Goal: Task Accomplishment & Management: Manage account settings

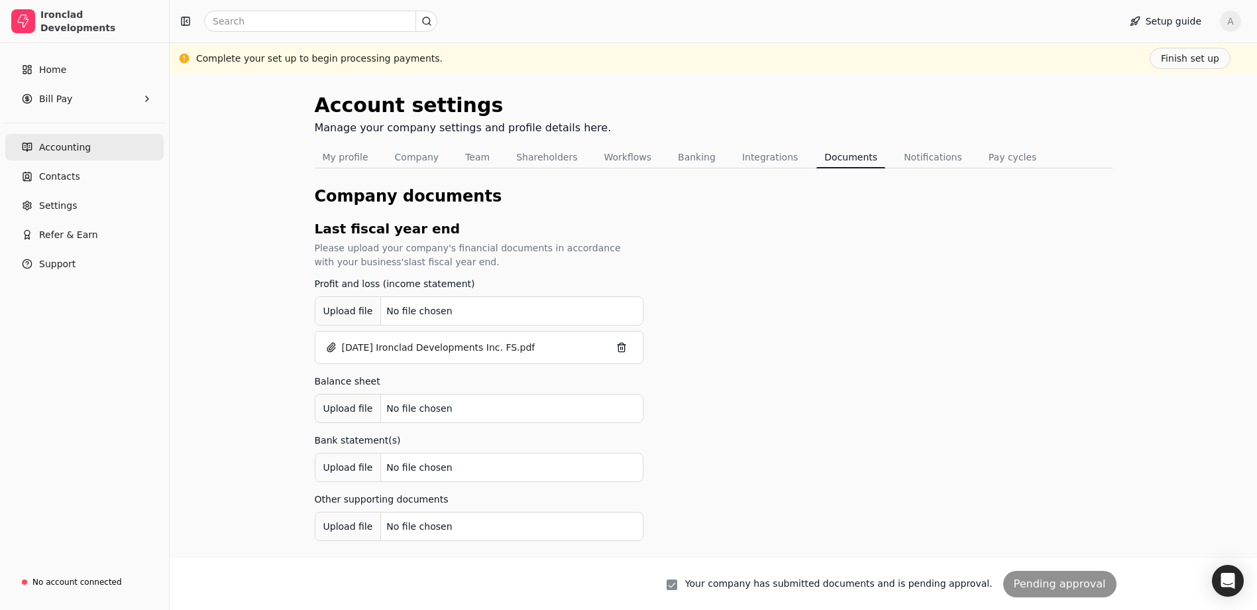
click at [76, 146] on span "Accounting" at bounding box center [65, 148] width 52 height 14
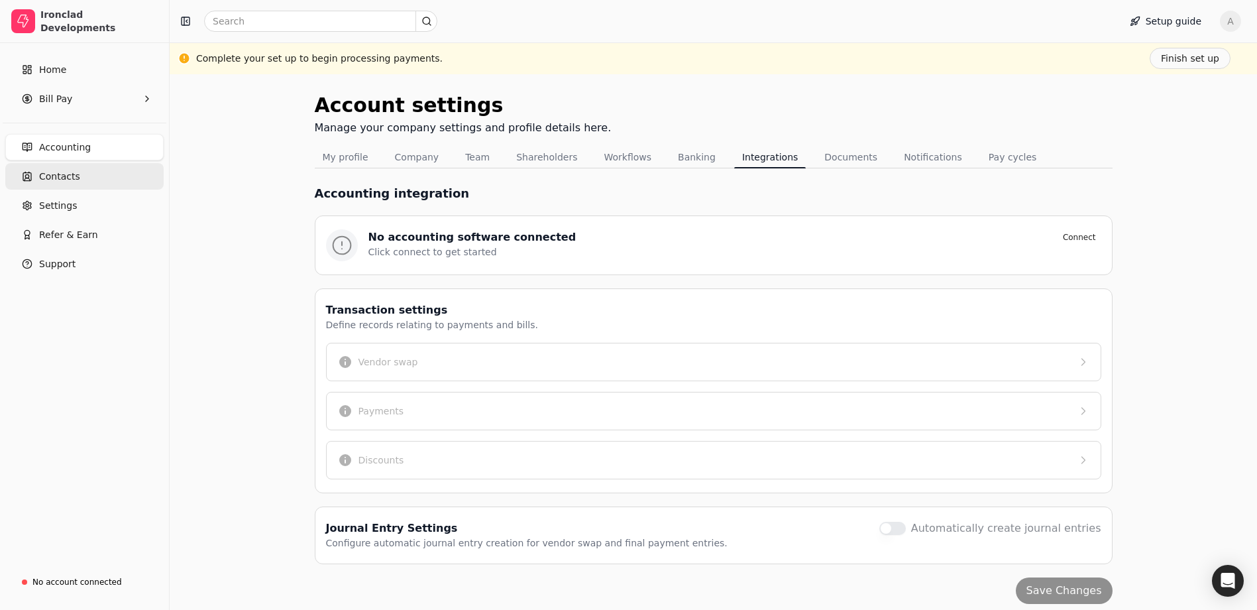
click at [71, 170] on span "Contacts" at bounding box center [59, 177] width 41 height 14
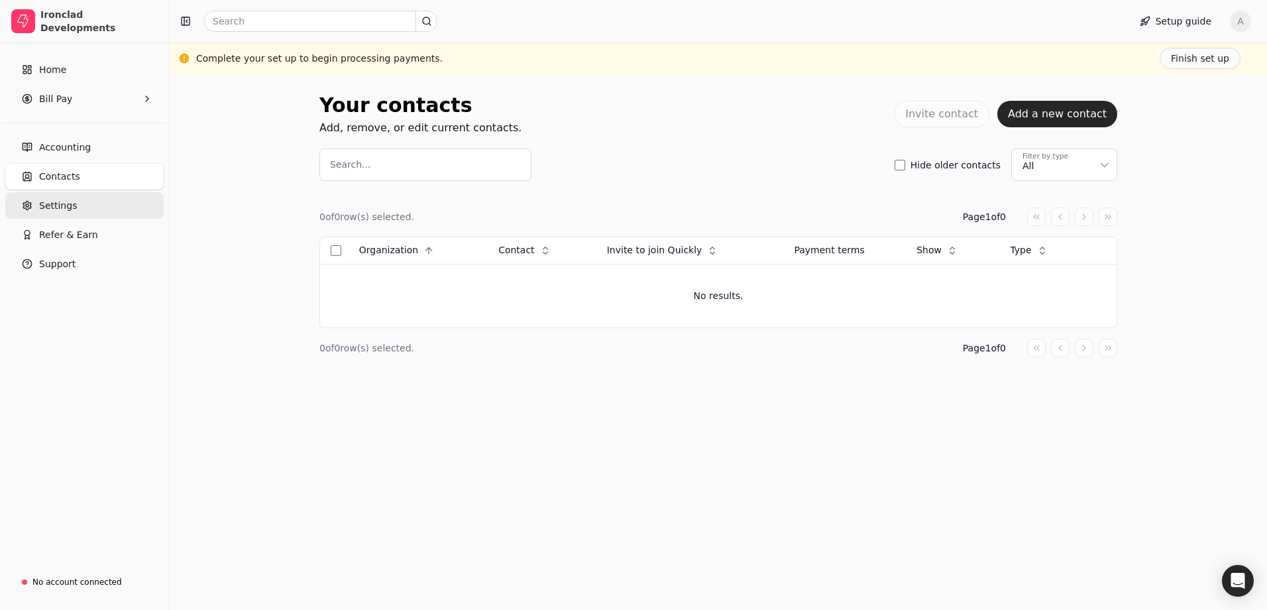
click at [83, 207] on link "Settings" at bounding box center [84, 205] width 158 height 27
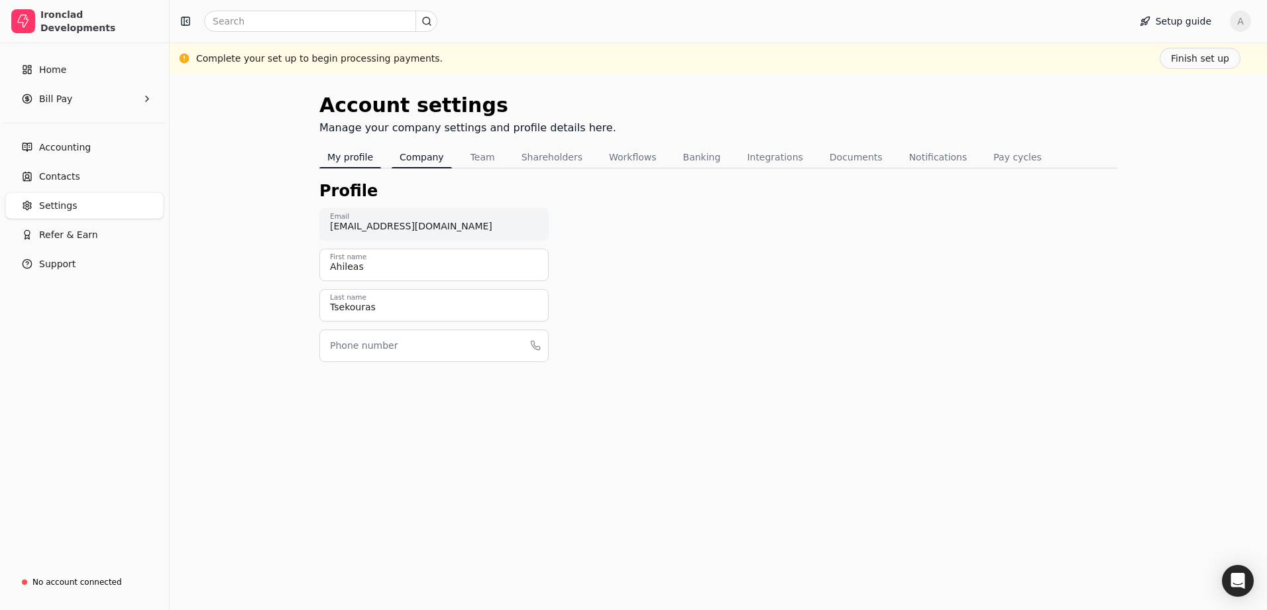
click at [399, 158] on button "Company" at bounding box center [422, 156] width 60 height 21
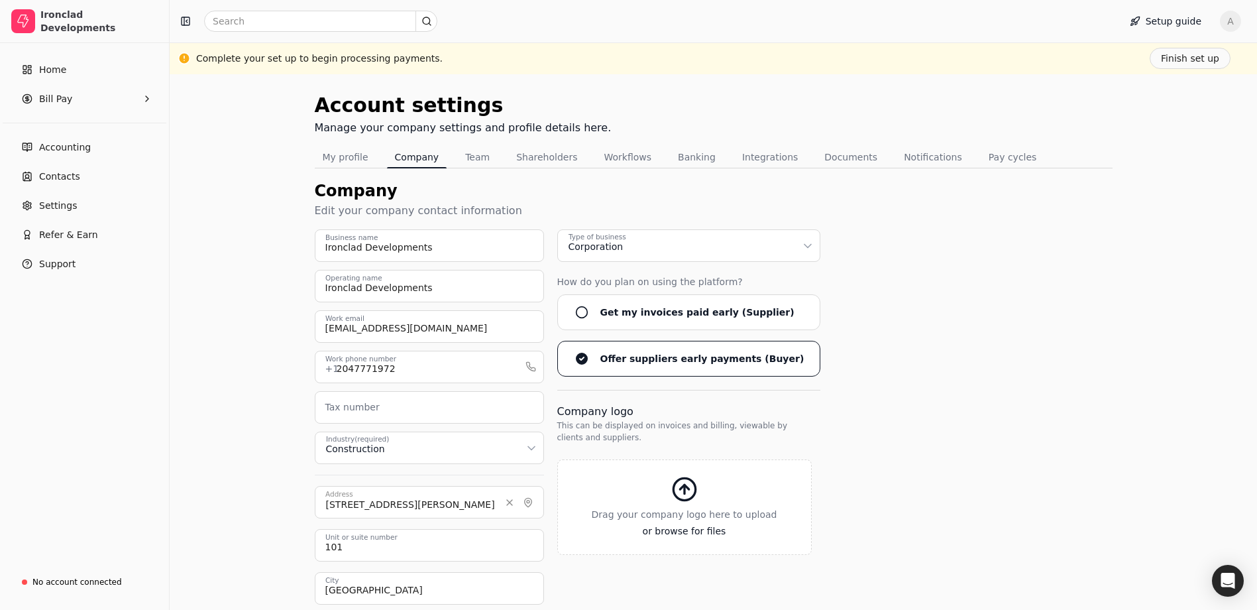
click at [336, 410] on label "Tax number" at bounding box center [352, 407] width 54 height 14
click at [336, 410] on input "Tax number" at bounding box center [429, 407] width 229 height 32
paste input "816549174"
type input "816549174"
click at [278, 410] on div "Account settings Manage your company settings and profile details here. My prof…" at bounding box center [714, 422] width 1088 height 696
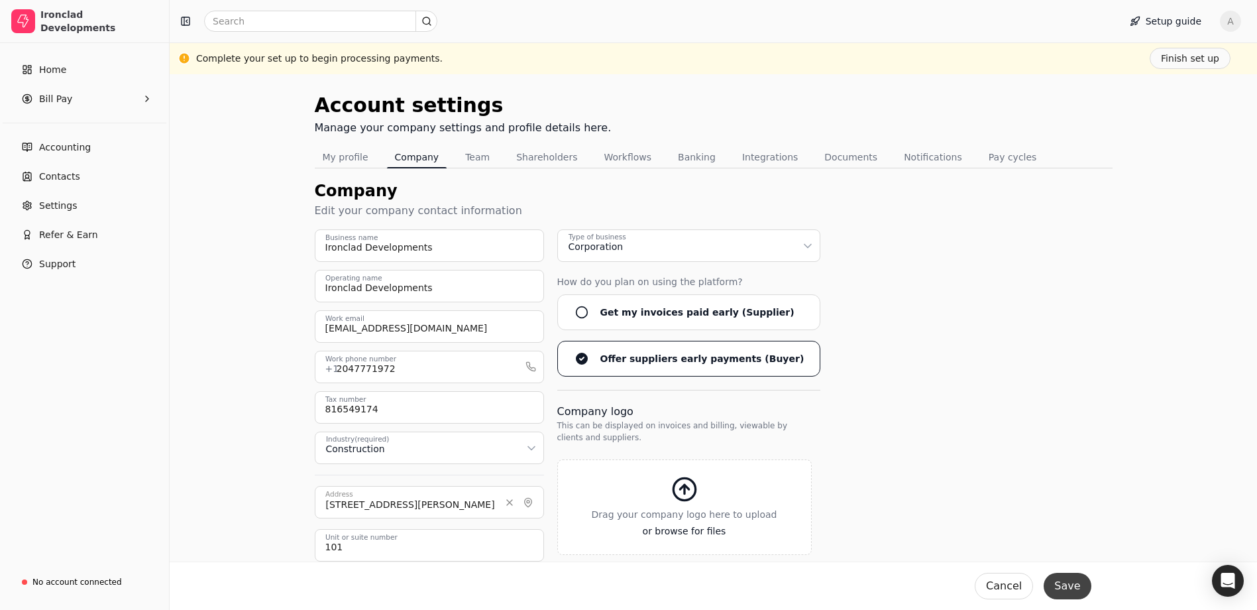
click at [1070, 586] on button "Save" at bounding box center [1067, 586] width 47 height 27
click at [479, 151] on button "Team" at bounding box center [477, 156] width 40 height 21
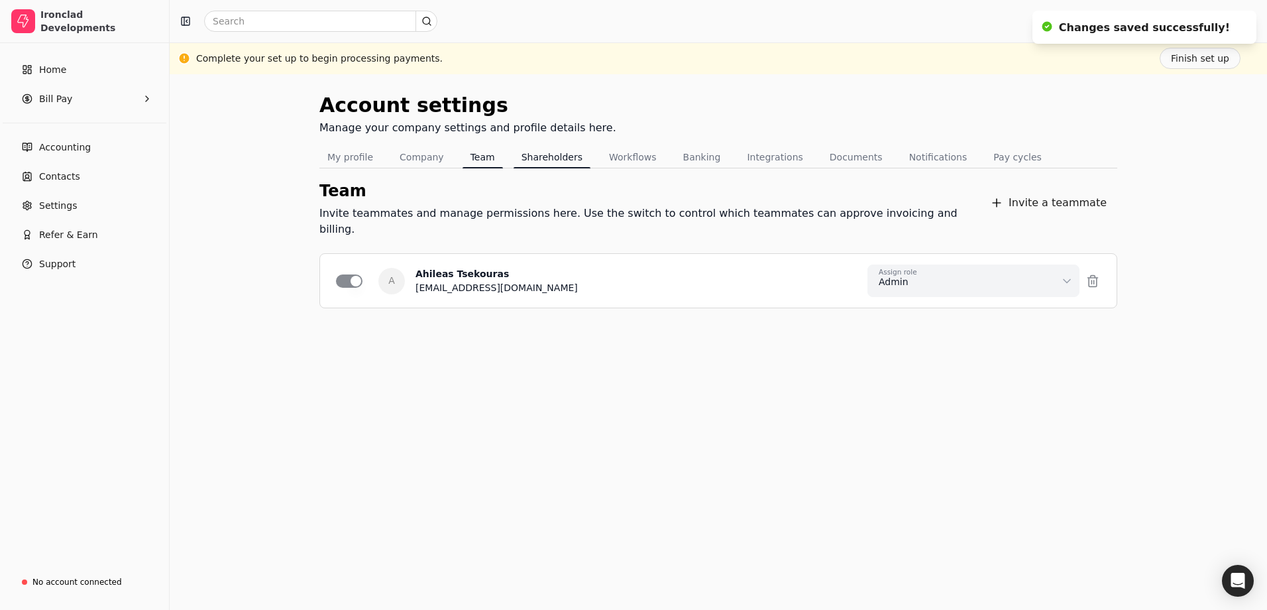
click at [543, 158] on button "Shareholders" at bounding box center [552, 156] width 77 height 21
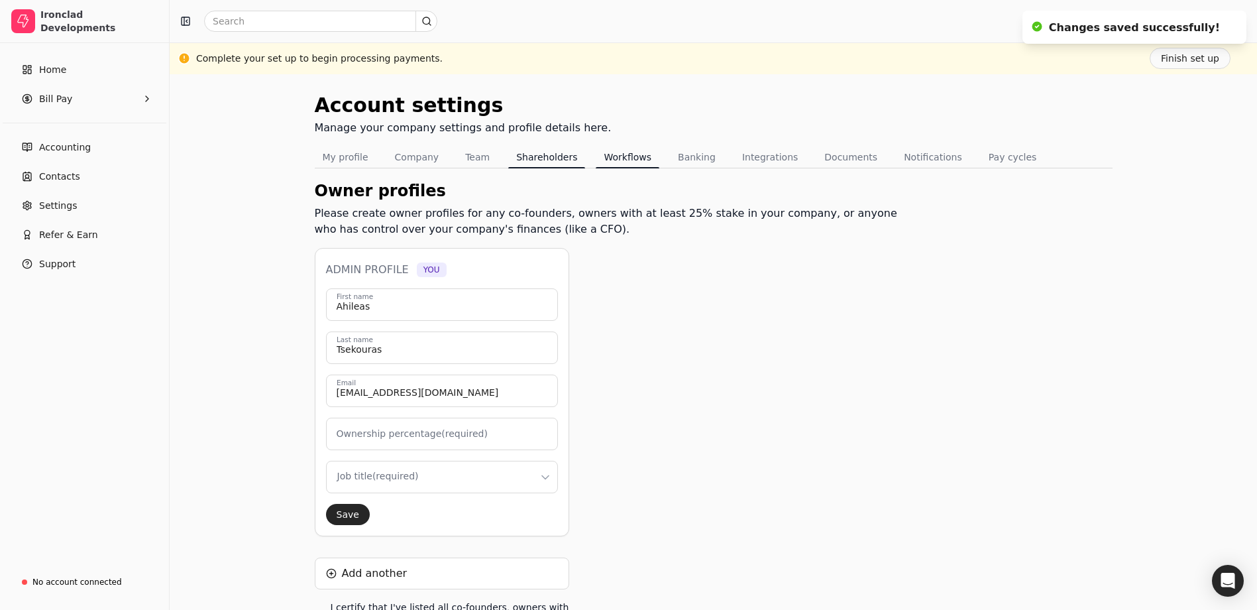
click at [596, 159] on button "Workflows" at bounding box center [628, 156] width 64 height 21
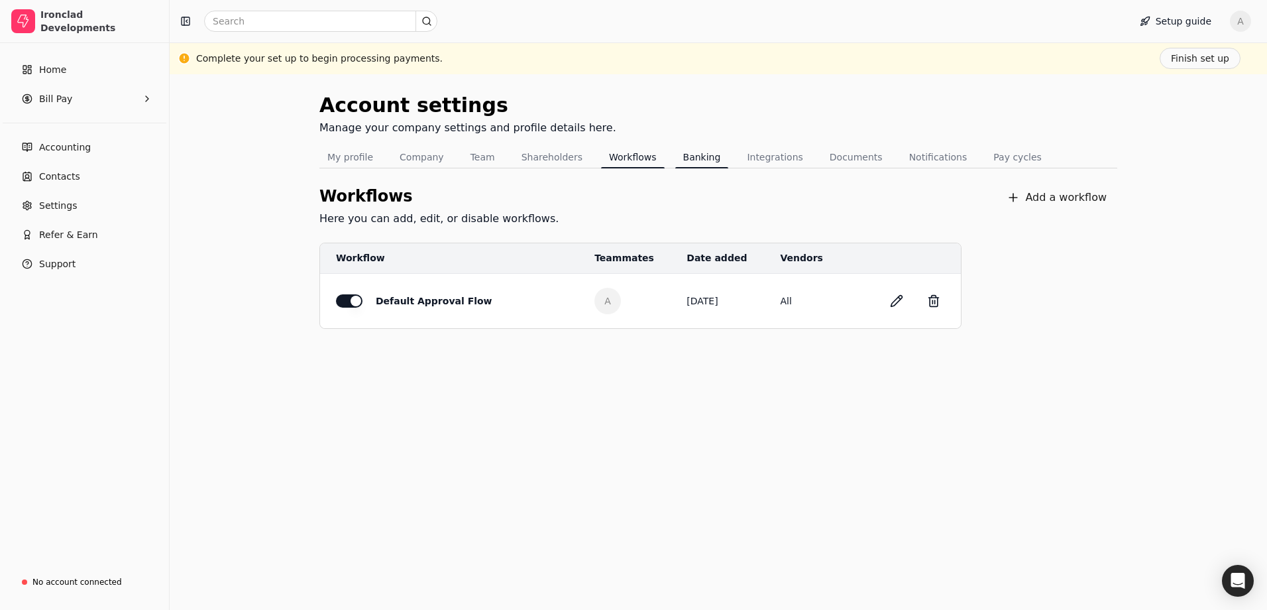
click at [675, 159] on button "Banking" at bounding box center [702, 156] width 54 height 21
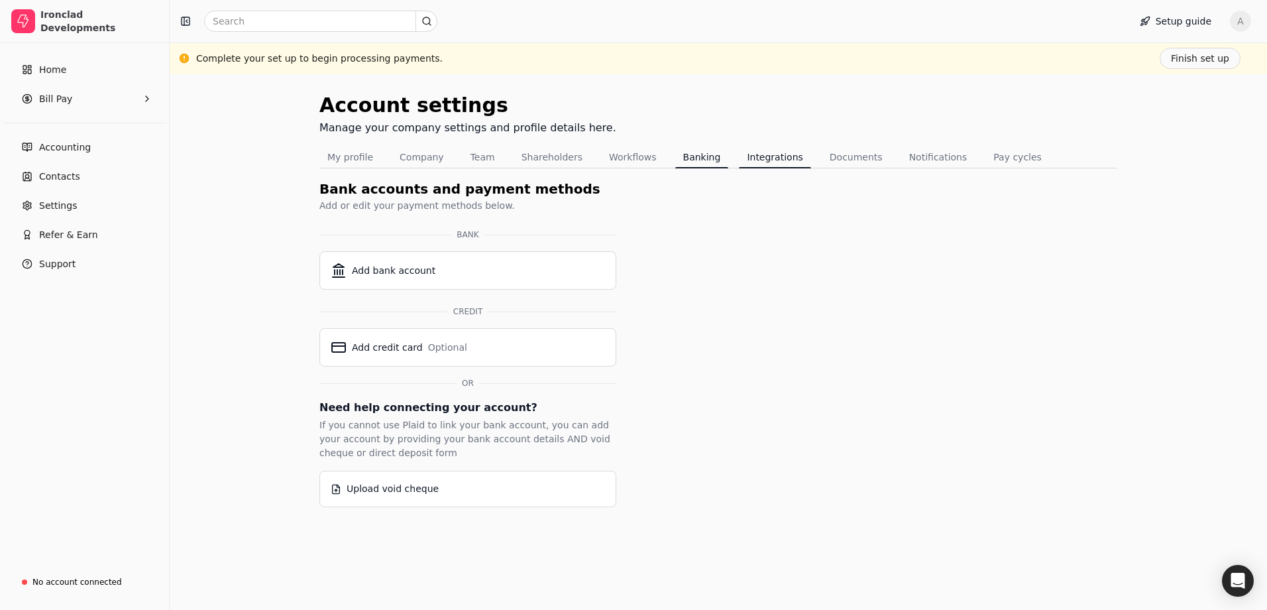
click at [739, 160] on button "Integrations" at bounding box center [775, 156] width 72 height 21
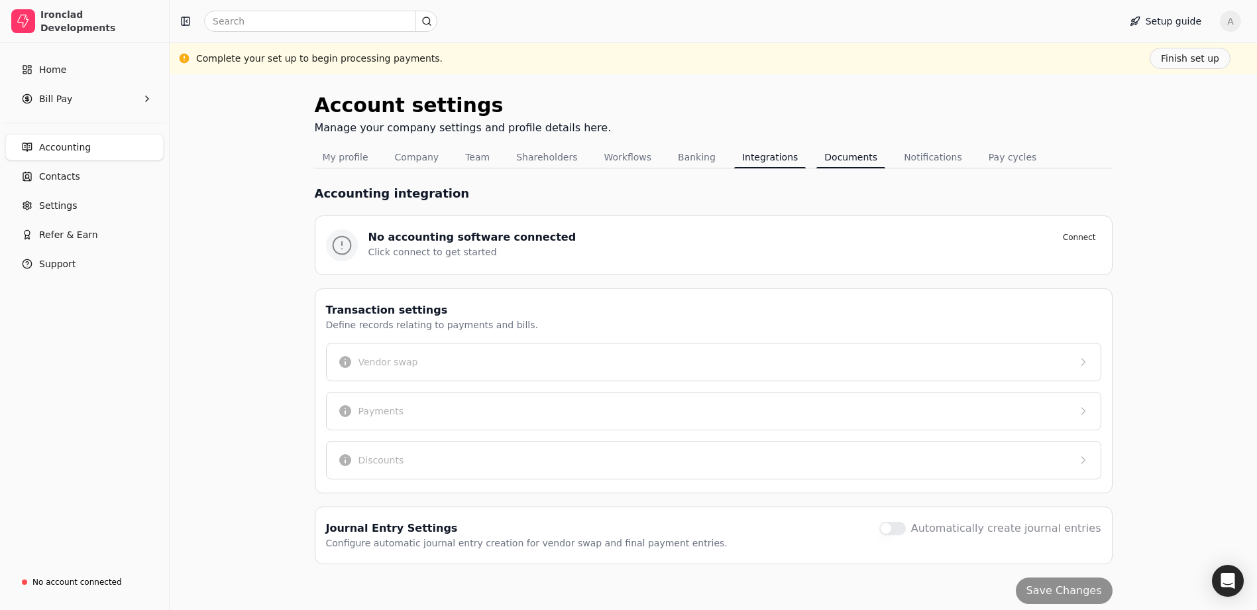
click at [817, 160] on button "Documents" at bounding box center [851, 156] width 69 height 21
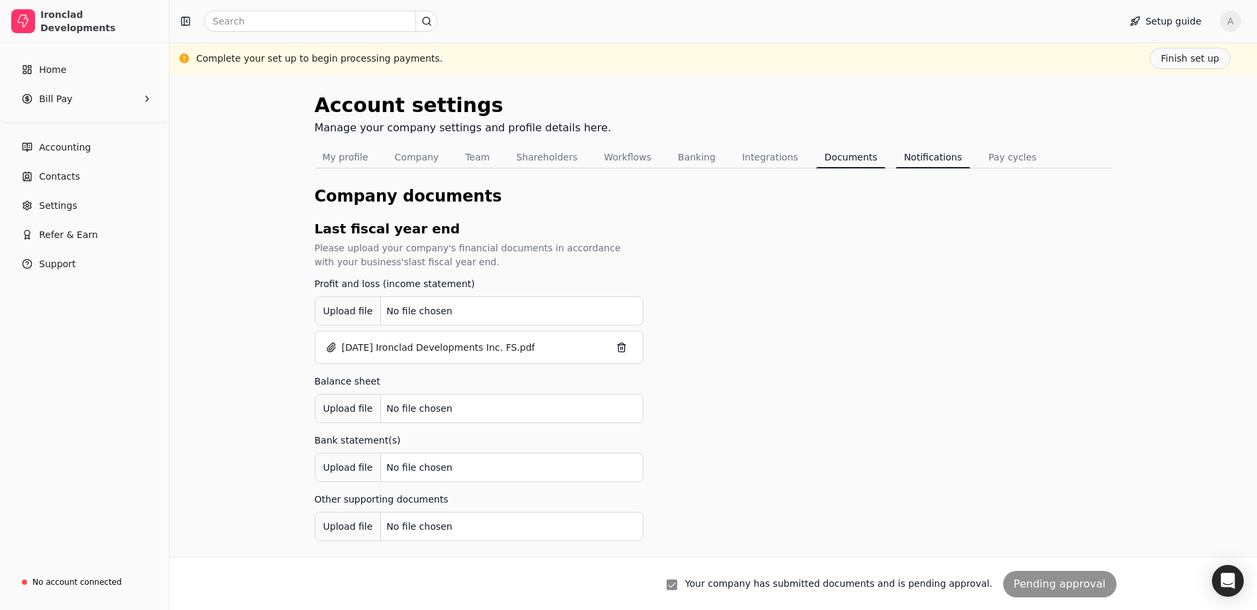
click at [896, 159] on button "Notifications" at bounding box center [933, 156] width 74 height 21
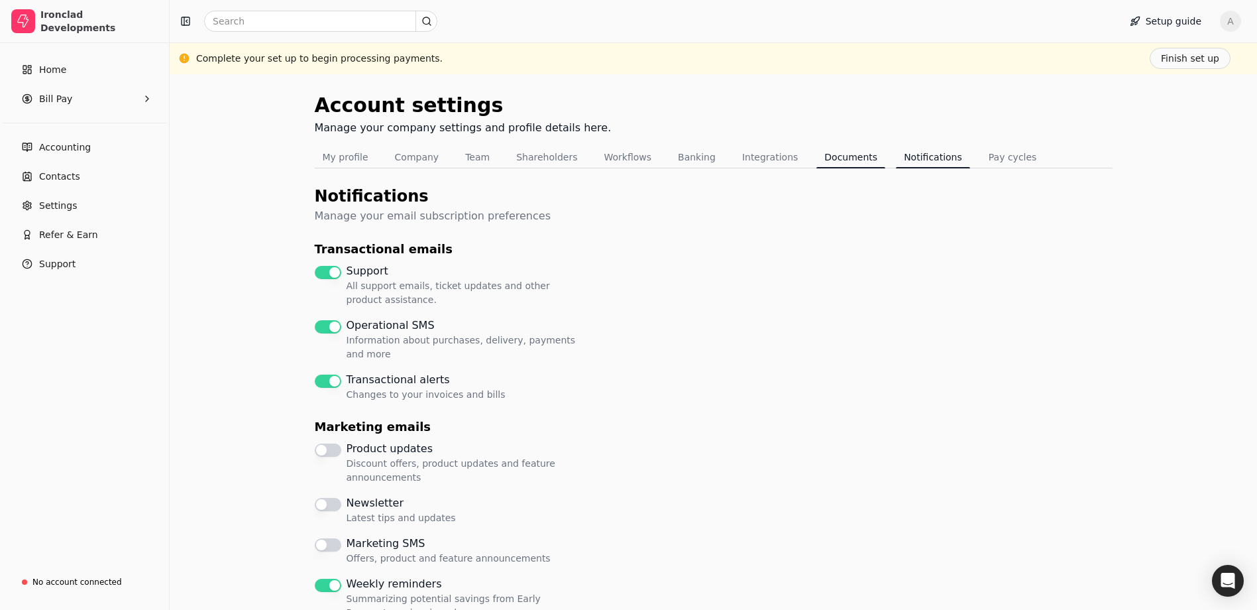
click at [846, 156] on button "Documents" at bounding box center [851, 156] width 69 height 21
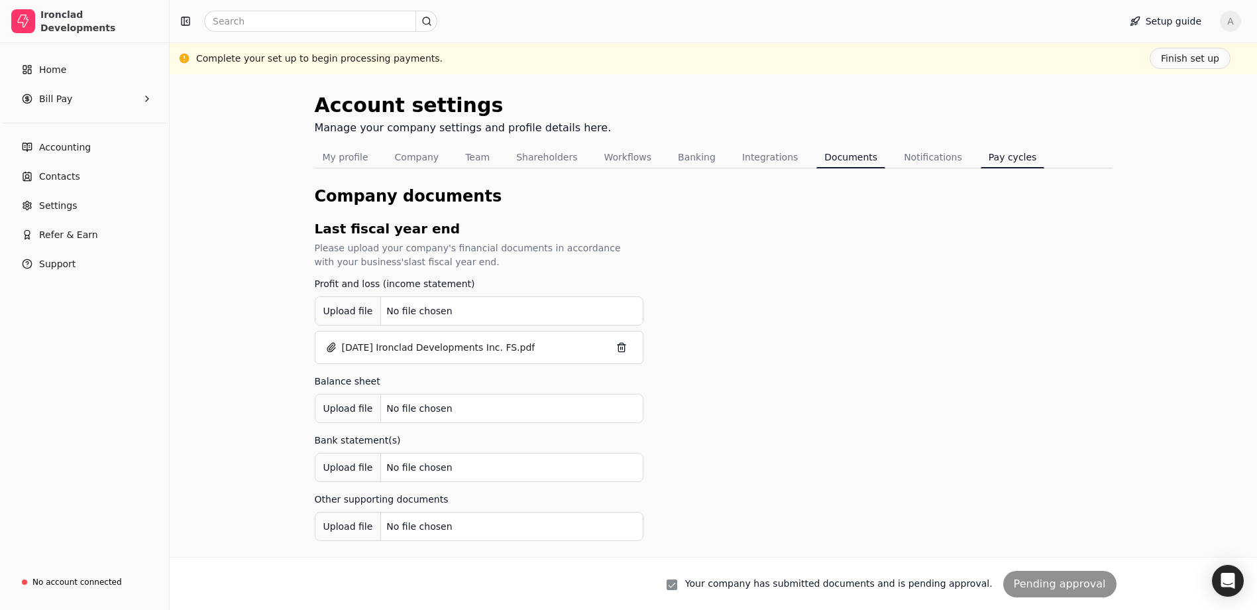
click at [981, 154] on button "Pay cycles" at bounding box center [1013, 156] width 64 height 21
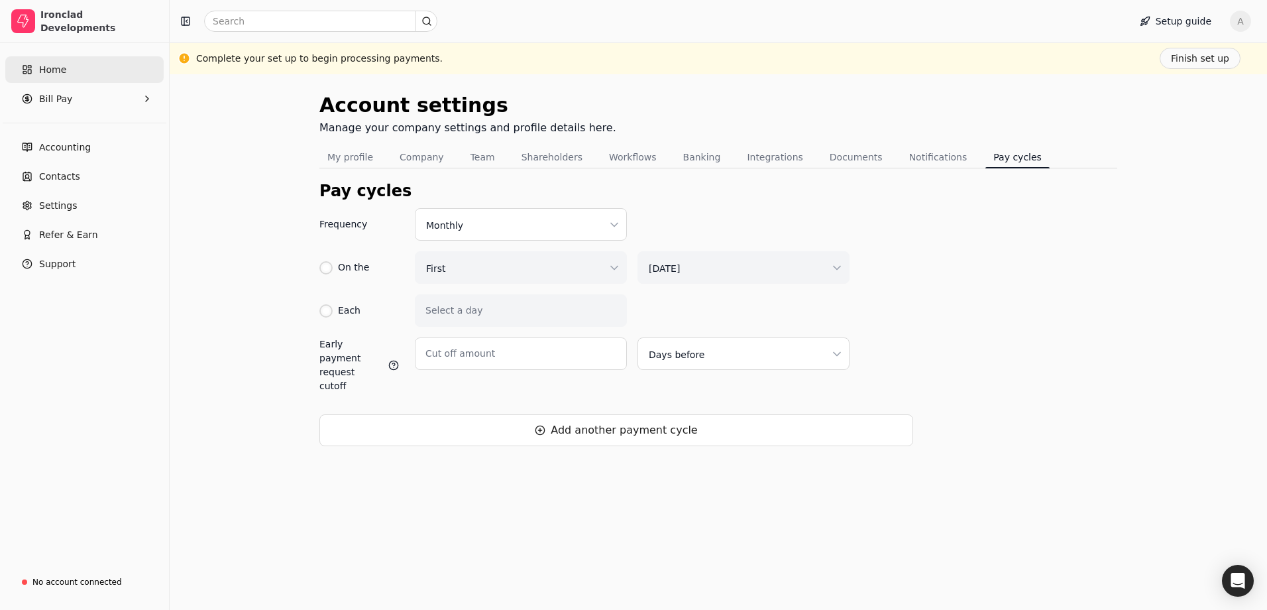
click at [53, 76] on span "Home" at bounding box center [52, 70] width 27 height 14
